Goal: Task Accomplishment & Management: Manage account settings

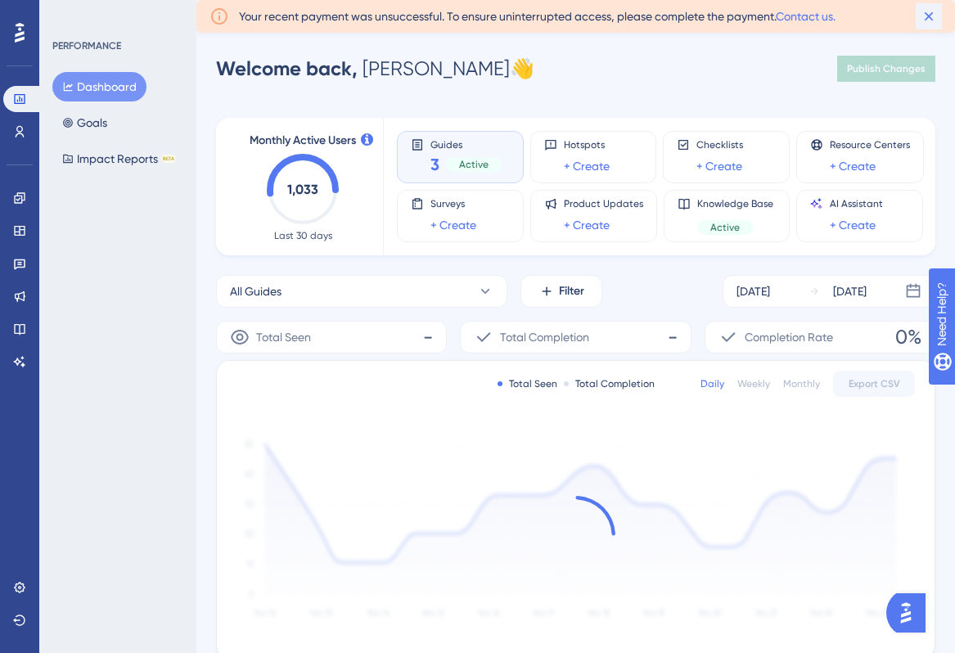
click at [928, 15] on icon at bounding box center [929, 16] width 9 height 9
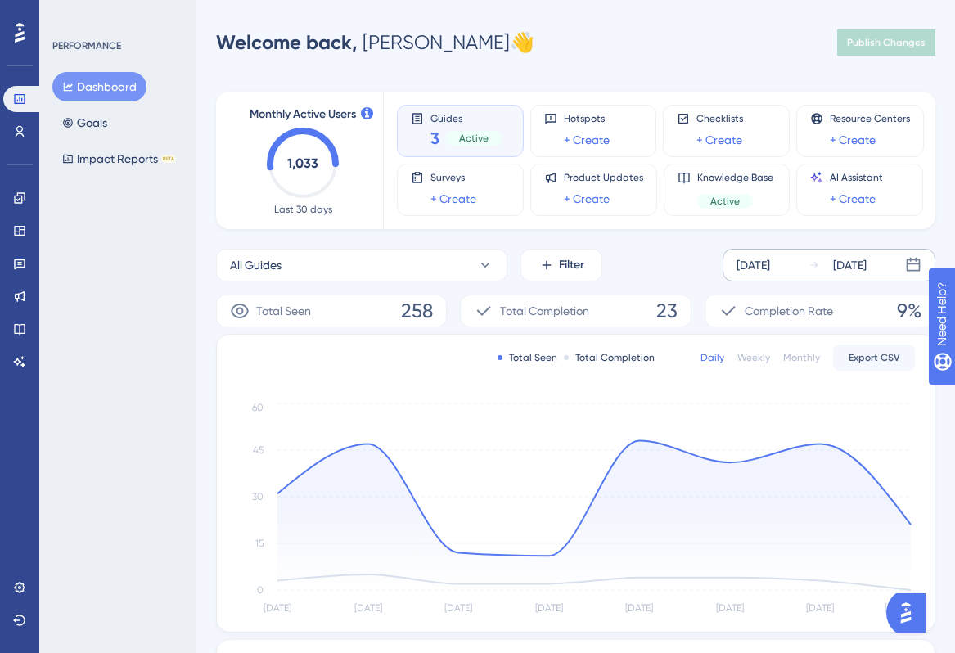
click at [770, 264] on div "[DATE]" at bounding box center [754, 265] width 34 height 20
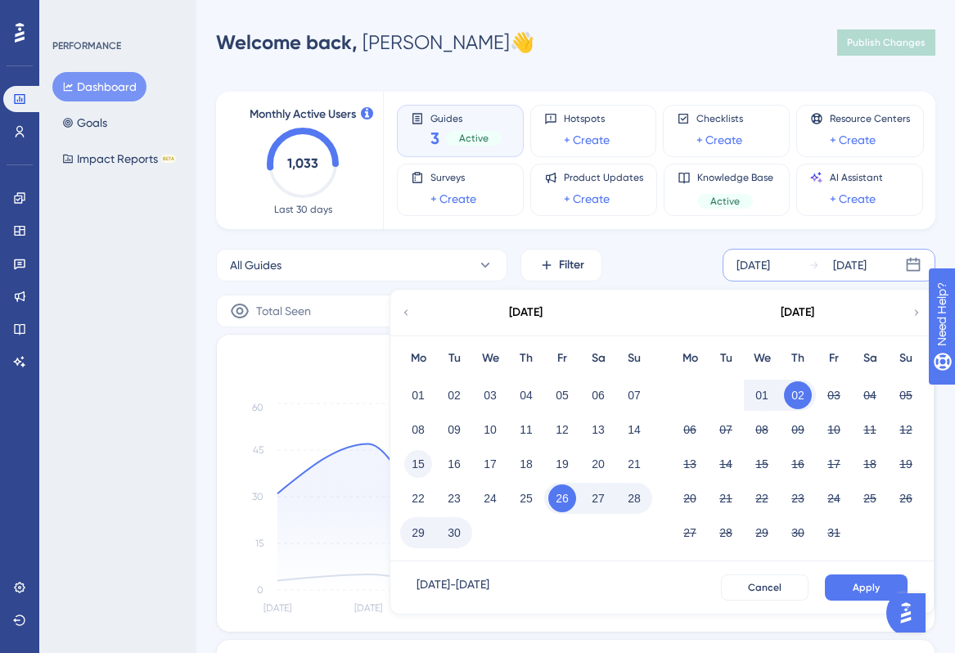
click at [415, 462] on button "15" at bounding box center [418, 464] width 28 height 28
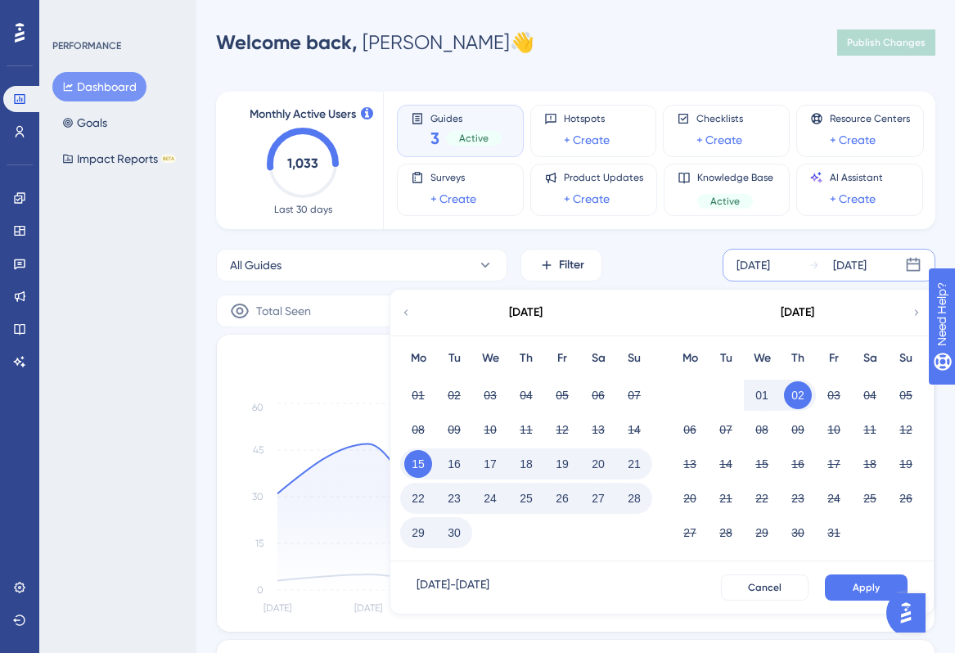
click at [798, 398] on button "02" at bounding box center [798, 396] width 28 height 28
click at [852, 586] on button "Apply" at bounding box center [866, 588] width 83 height 26
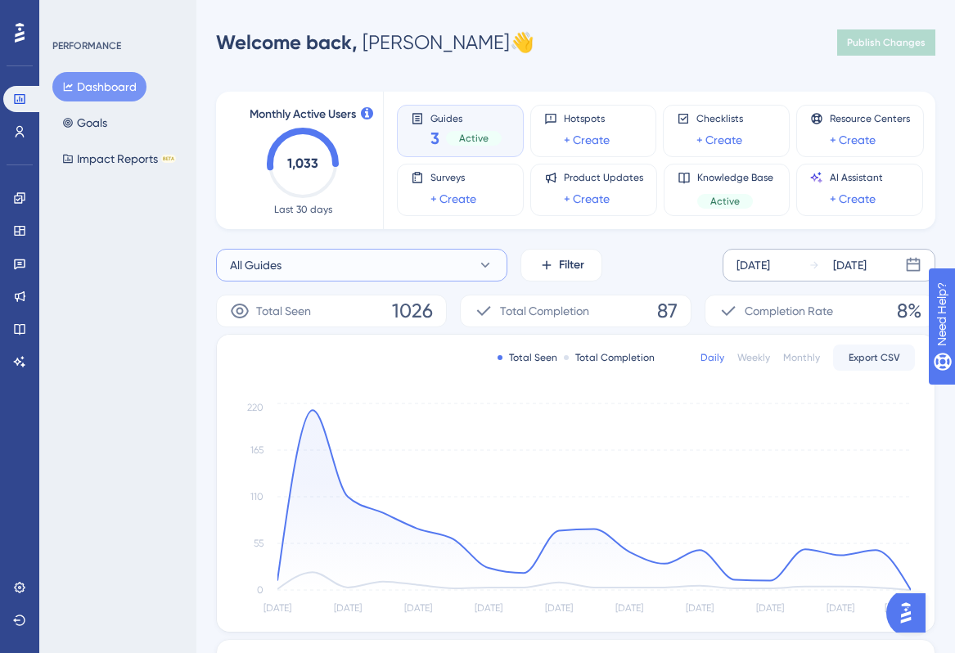
click at [430, 264] on button "All Guides" at bounding box center [361, 265] width 291 height 33
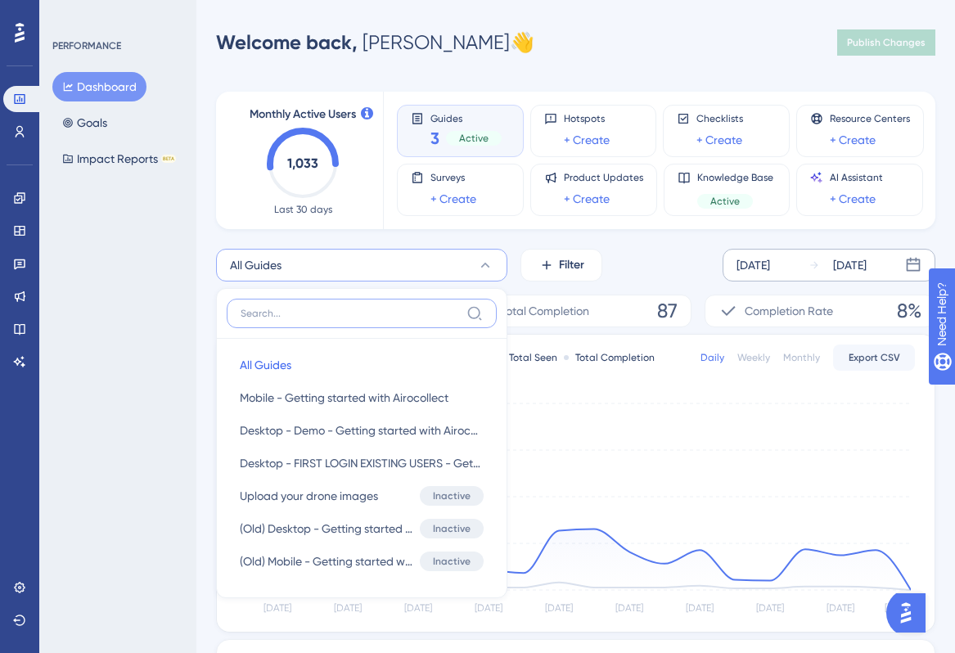
scroll to position [116, 0]
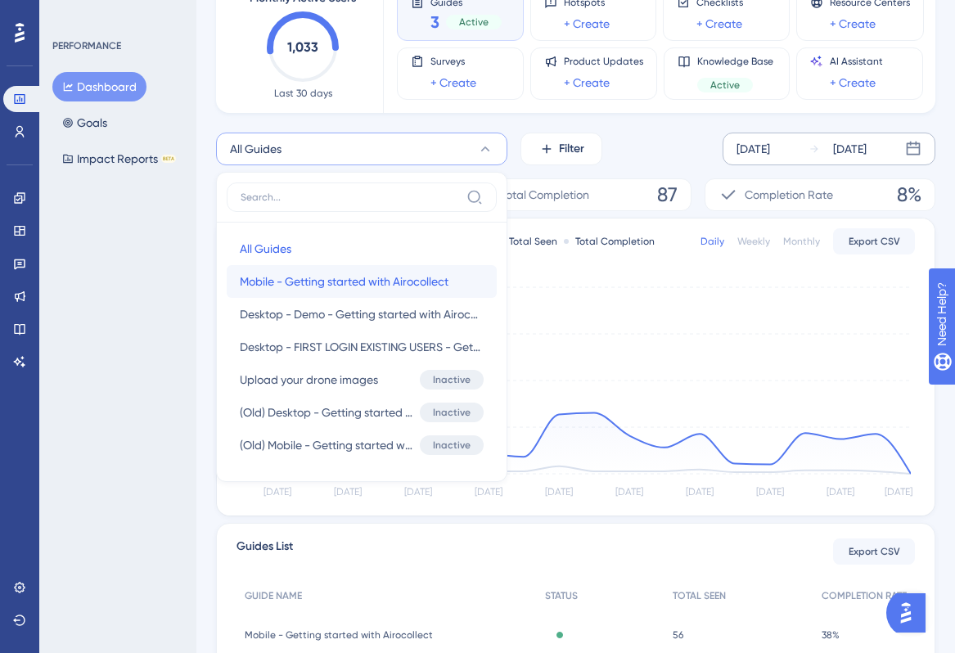
click at [377, 282] on span "Mobile - Getting started with Airocollect" at bounding box center [344, 282] width 209 height 20
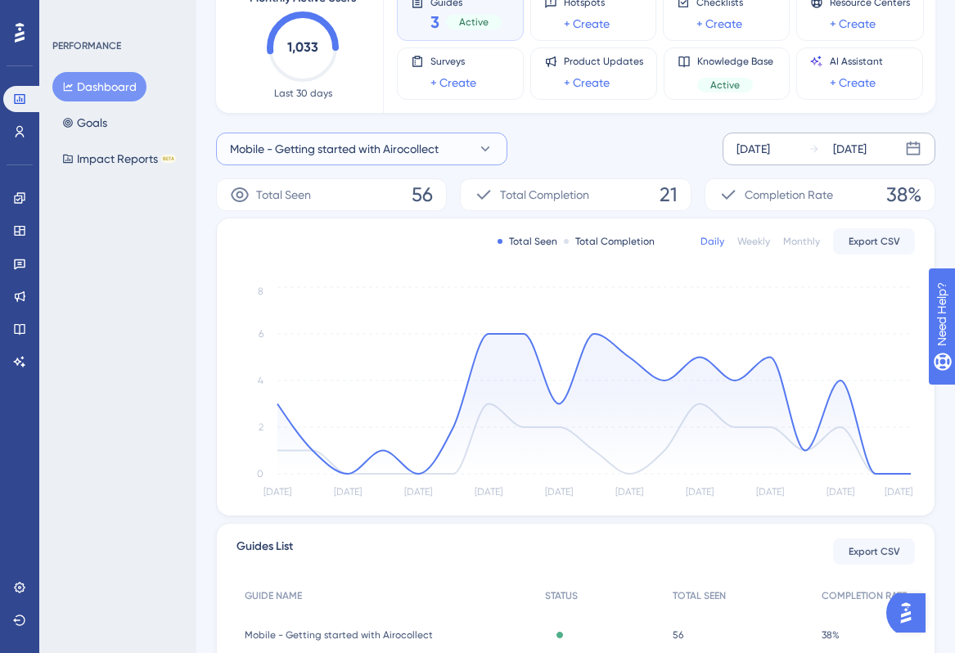
click at [388, 153] on span "Mobile - Getting started with Airocollect" at bounding box center [334, 149] width 209 height 20
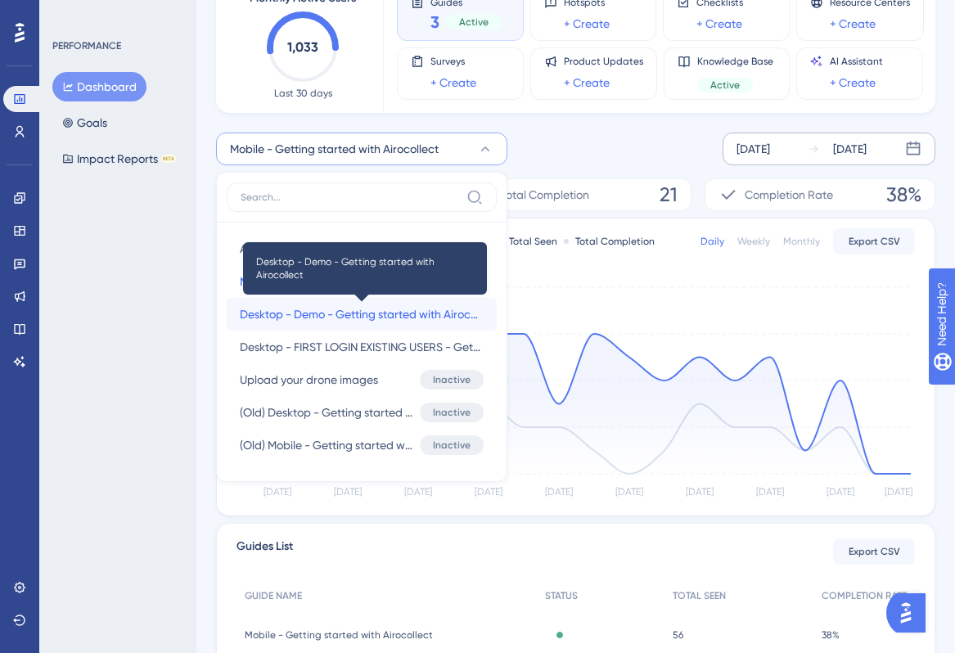
click at [357, 309] on span "Desktop - Demo - Getting started with Airocollect" at bounding box center [362, 315] width 244 height 20
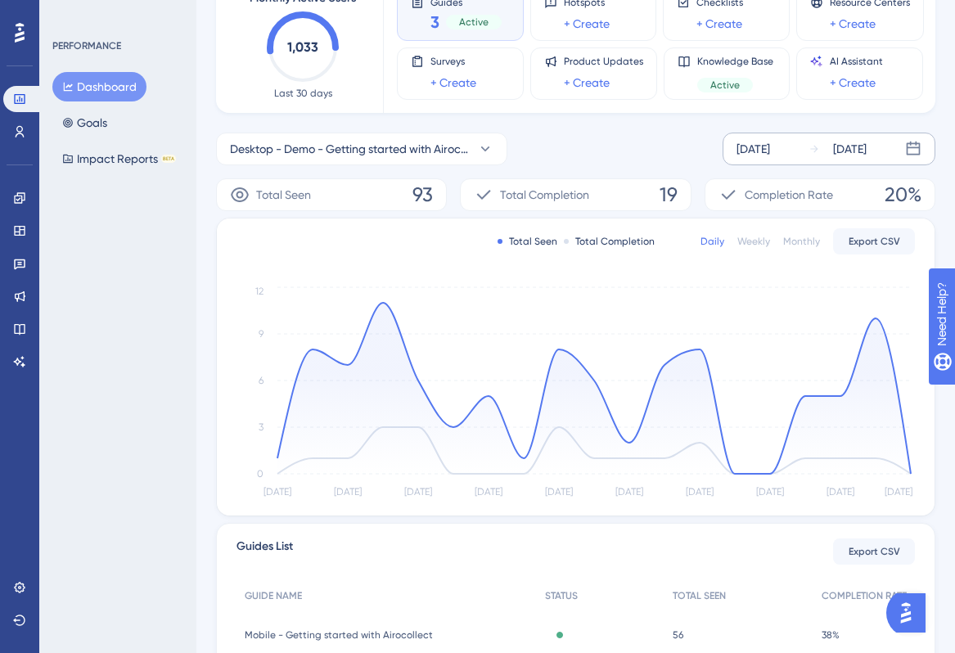
click at [675, 145] on div "Desktop - Demo - Getting started with Airocollect [DATE] [DATE]" at bounding box center [576, 149] width 720 height 33
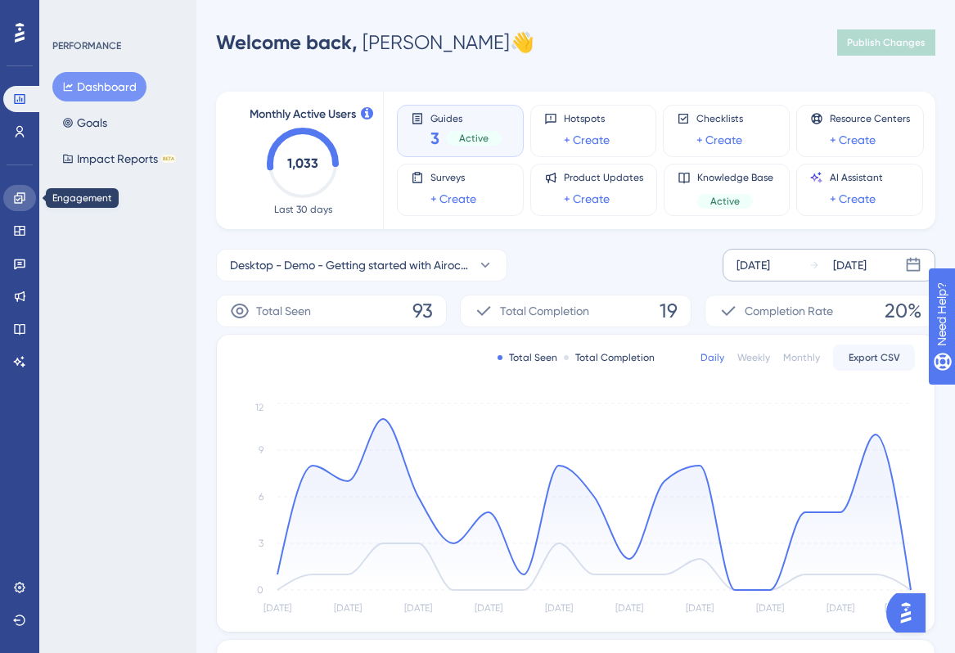
click at [14, 201] on icon at bounding box center [19, 197] width 11 height 11
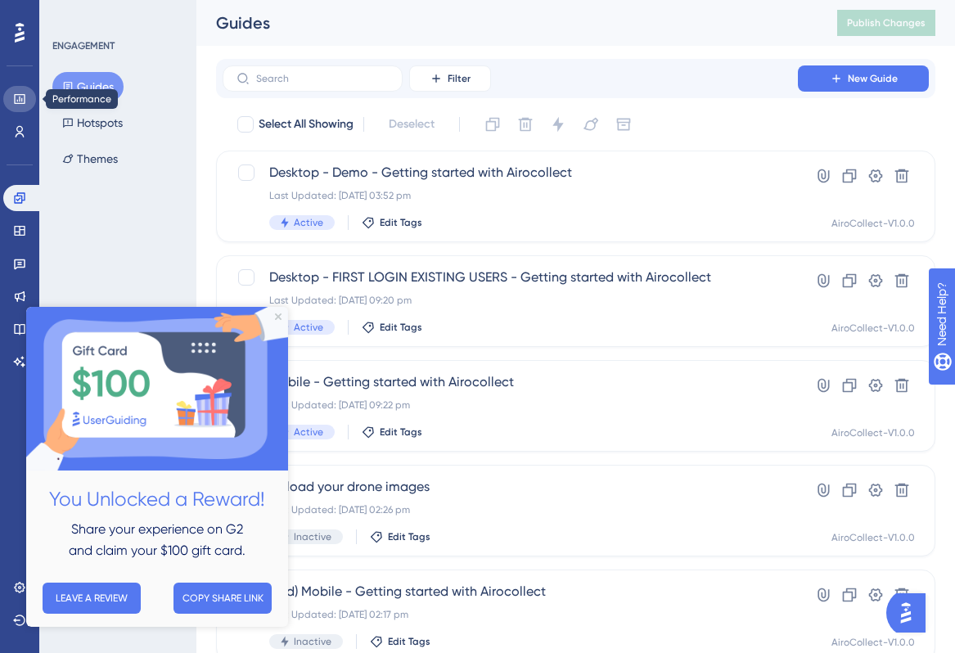
click at [20, 102] on icon at bounding box center [19, 99] width 13 height 13
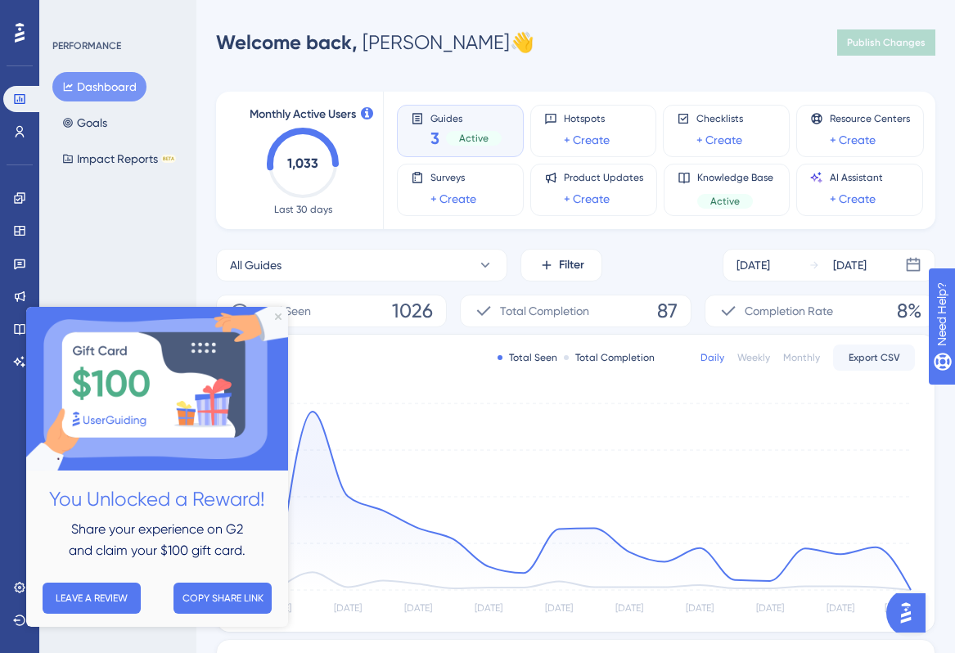
click at [283, 311] on img at bounding box center [157, 389] width 262 height 164
click at [675, 35] on div "Welcome back, [PERSON_NAME] 👋 Publish Changes" at bounding box center [576, 42] width 720 height 33
click at [276, 317] on icon "Close Preview" at bounding box center [278, 317] width 7 height 7
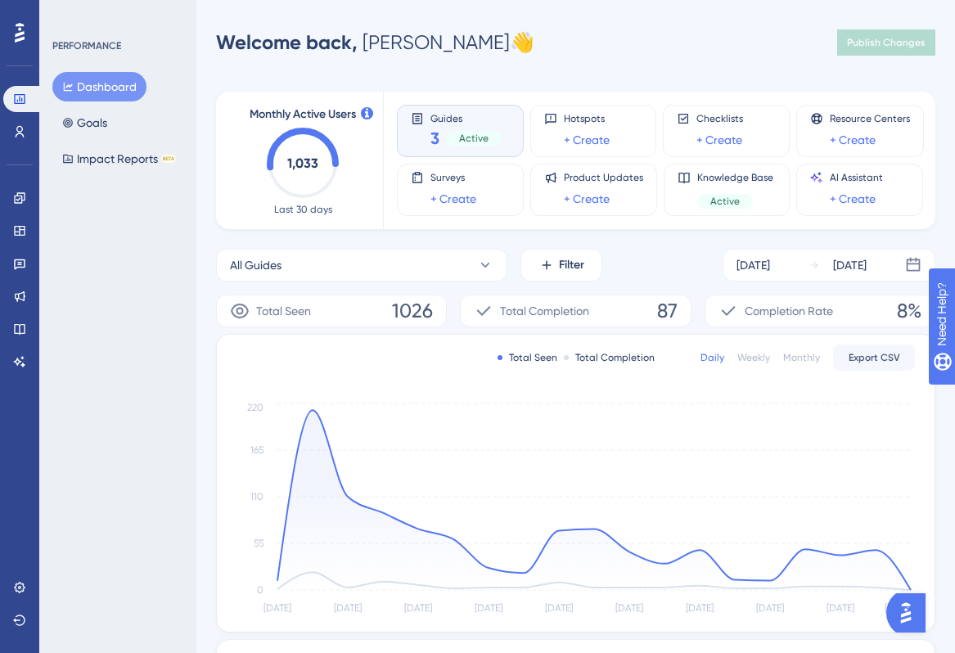
click at [612, 33] on div "Welcome back, [PERSON_NAME] 👋 Publish Changes" at bounding box center [576, 42] width 720 height 33
click at [638, 33] on div "Welcome back, [PERSON_NAME] 👋 Publish Changes" at bounding box center [576, 42] width 720 height 33
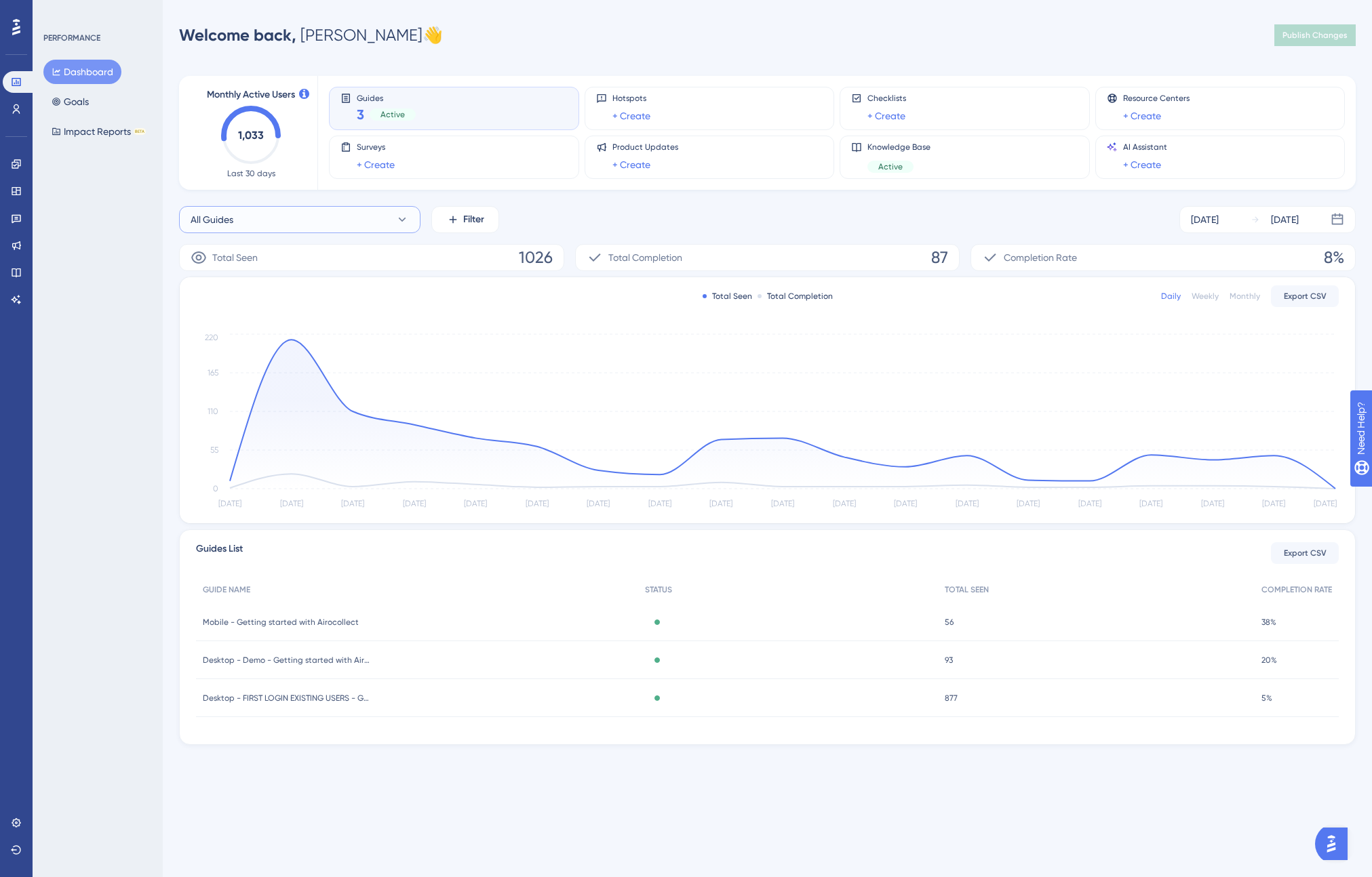
click at [341, 214] on button "All Guides" at bounding box center [299, 219] width 241 height 27
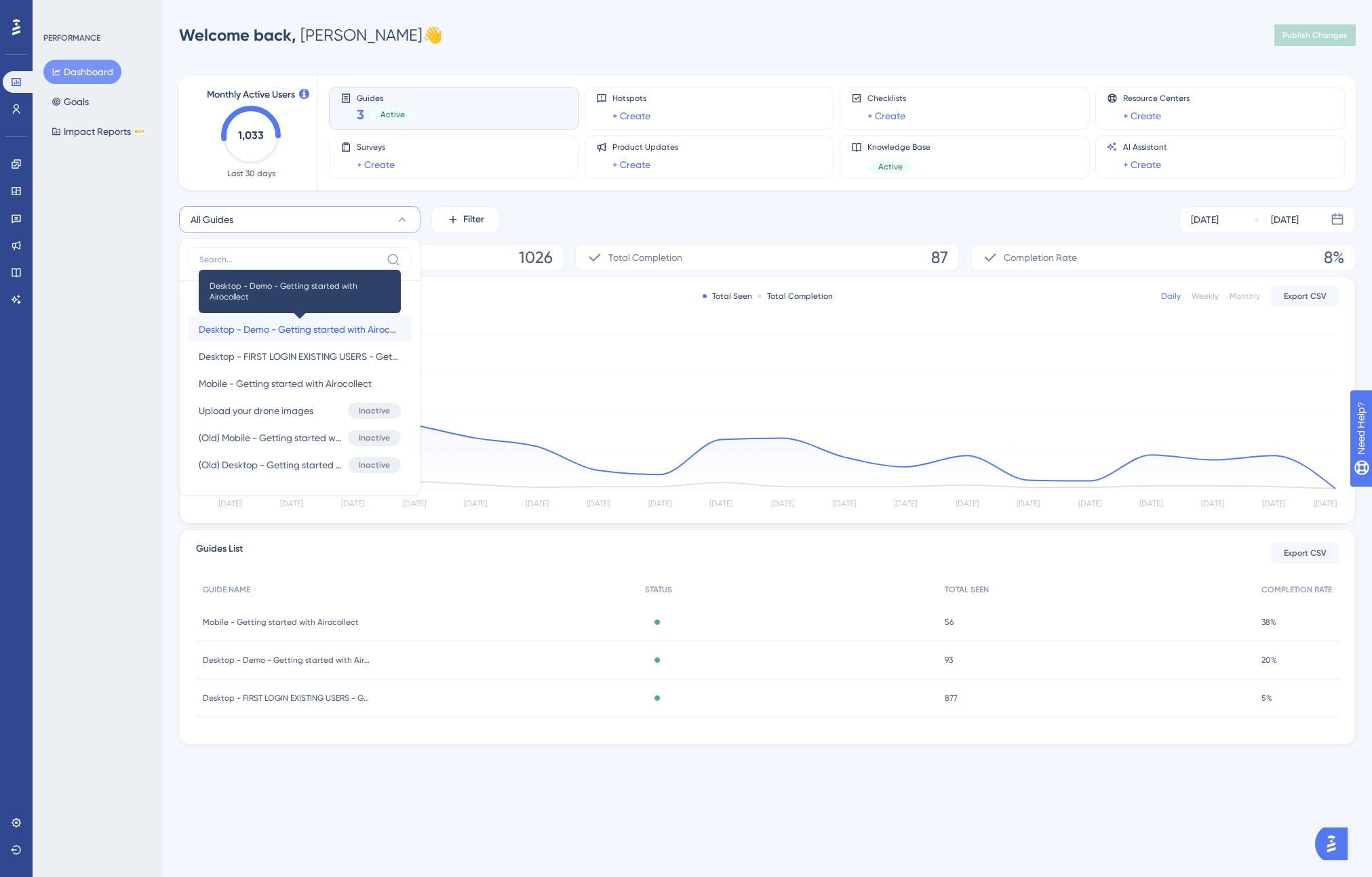
click at [309, 328] on span "Desktop - Demo - Getting started with Airocollect" at bounding box center [300, 330] width 202 height 17
